Goal: Use online tool/utility: Utilize a website feature to perform a specific function

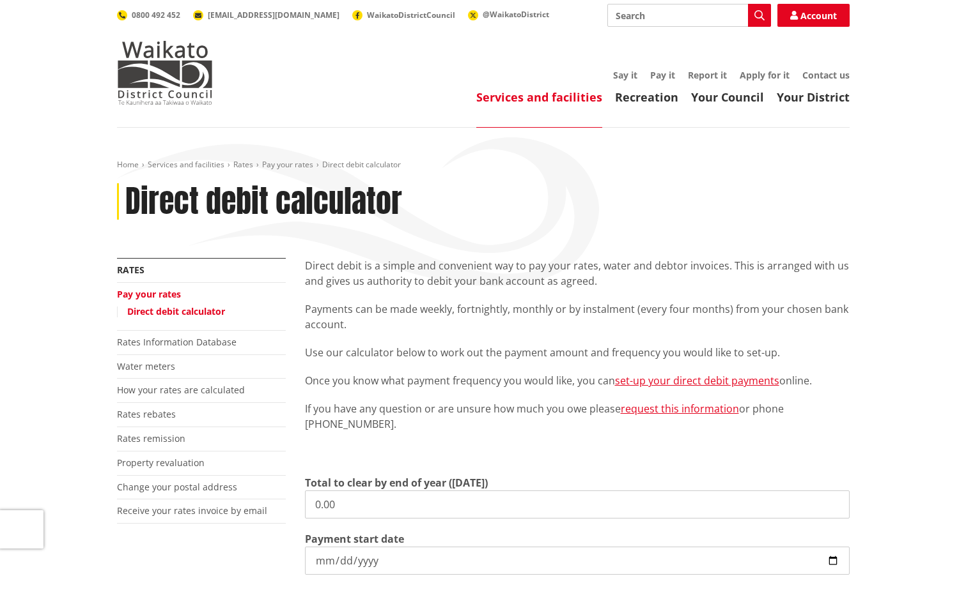
scroll to position [64, 0]
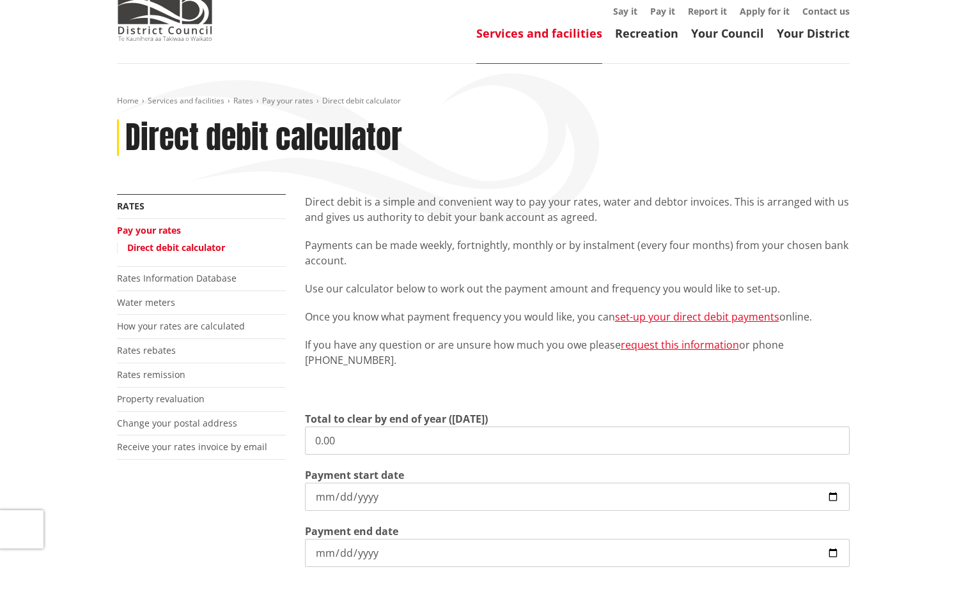
click at [371, 438] on input "0.00" at bounding box center [577, 441] width 544 height 28
type input "0"
type input "6,247.29"
click at [828, 555] on input "[DATE]" at bounding box center [577, 553] width 544 height 28
type input "[DATE]"
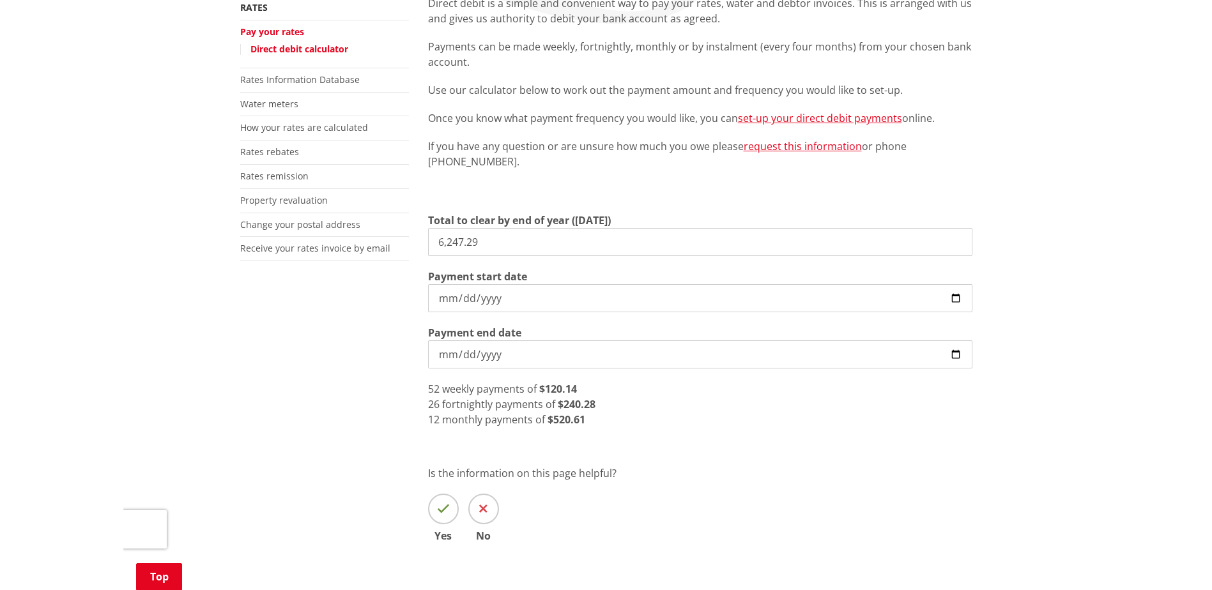
scroll to position [320, 0]
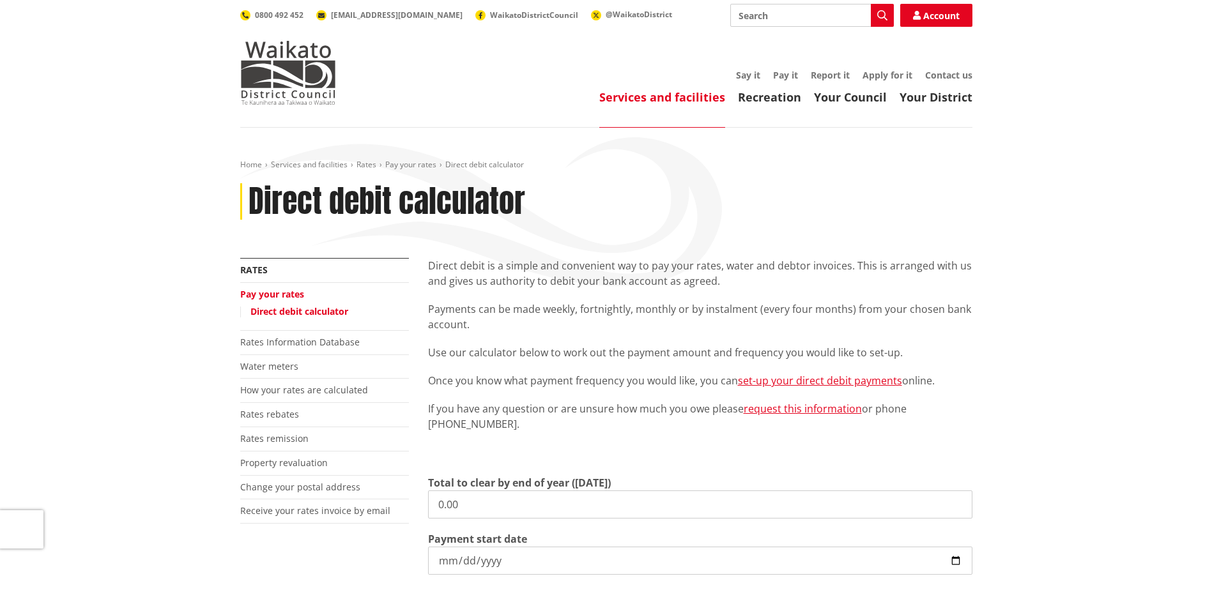
click at [477, 503] on input "0.00" at bounding box center [700, 505] width 544 height 28
type input "0"
type input "1,766.01"
click at [955, 560] on input "[DATE]" at bounding box center [700, 561] width 544 height 28
type input "[DATE]"
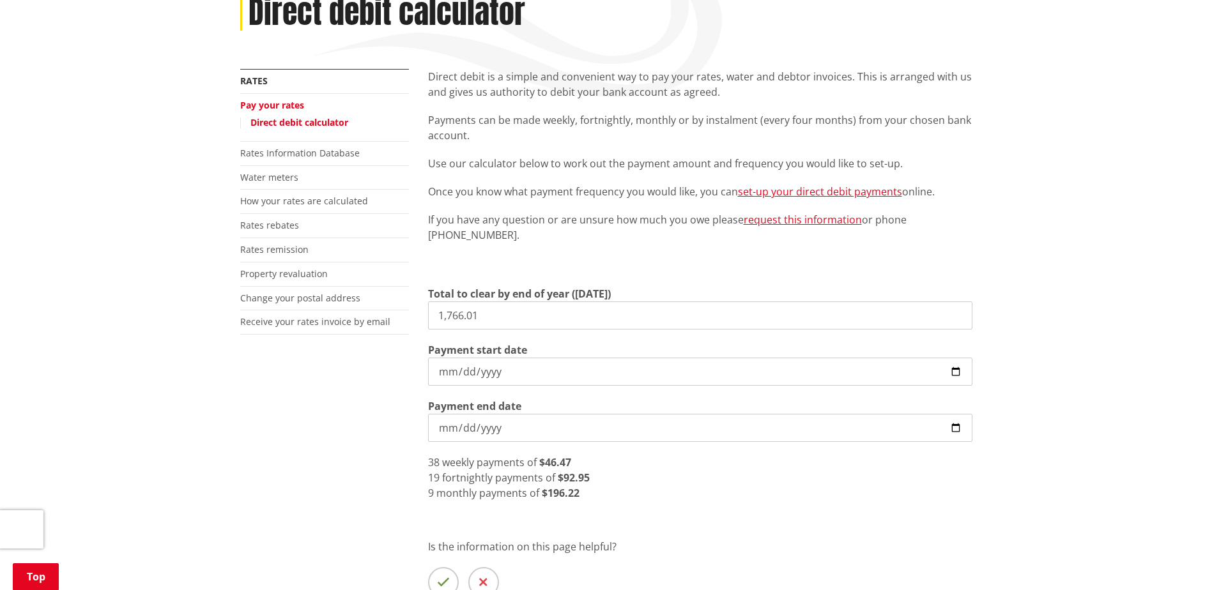
scroll to position [256, 0]
